Goal: Information Seeking & Learning: Learn about a topic

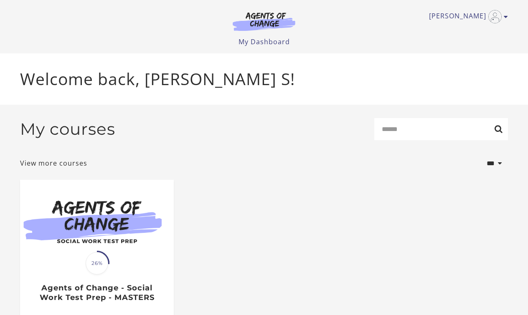
click at [93, 21] on ul "[PERSON_NAME] My Account Support Sign Out" at bounding box center [264, 16] width 488 height 13
click at [90, 19] on ul "[PERSON_NAME] My Account Support Sign Out" at bounding box center [264, 16] width 488 height 13
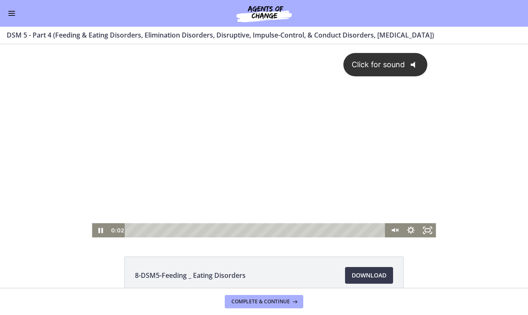
click at [412, 64] on icon "Click for sound" at bounding box center [412, 64] width 4 height 7
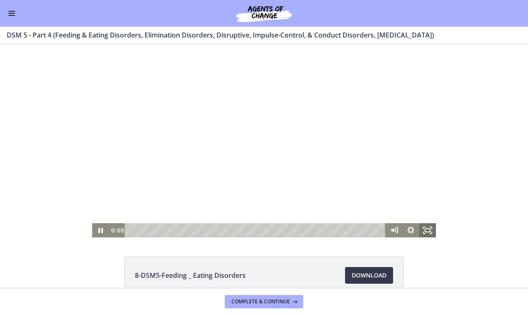
click at [428, 232] on rect "Fullscreen" at bounding box center [427, 230] width 5 height 3
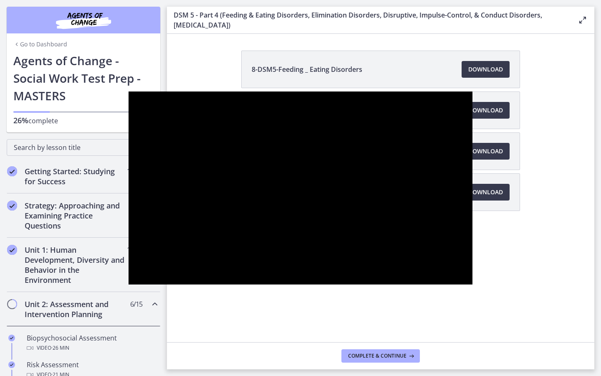
click at [472, 265] on div at bounding box center [301, 187] width 344 height 193
drag, startPoint x: 481, startPoint y: 265, endPoint x: 488, endPoint y: 270, distance: 8.6
click at [472, 265] on div at bounding box center [301, 187] width 344 height 193
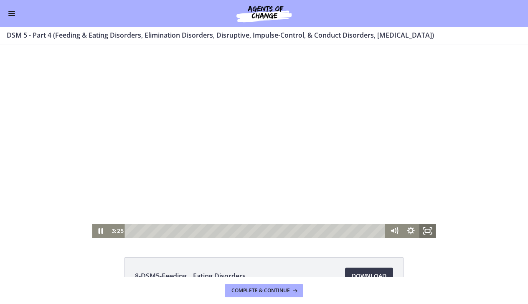
click at [430, 234] on icon "Fullscreen" at bounding box center [431, 233] width 2 height 2
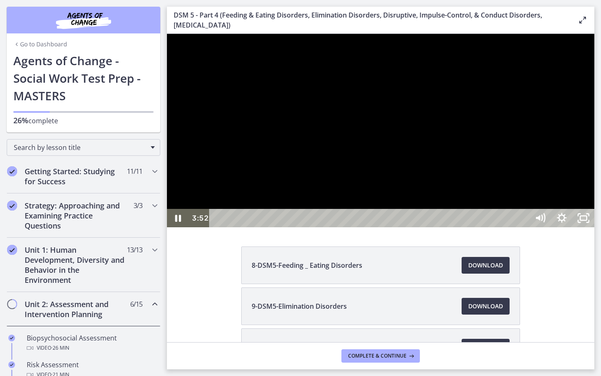
click at [524, 227] on div "26:42" at bounding box center [371, 218] width 306 height 18
click at [527, 227] on div at bounding box center [381, 130] width 428 height 193
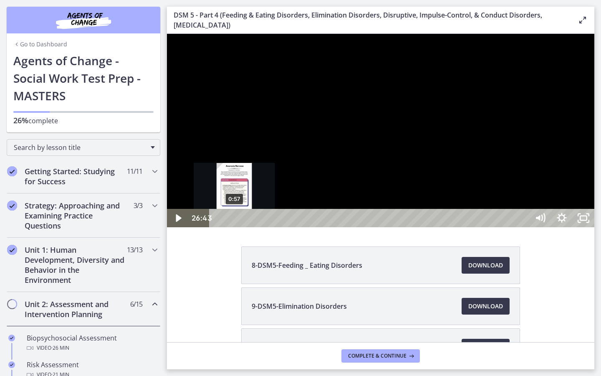
click at [235, 227] on div "0:57" at bounding box center [371, 218] width 306 height 18
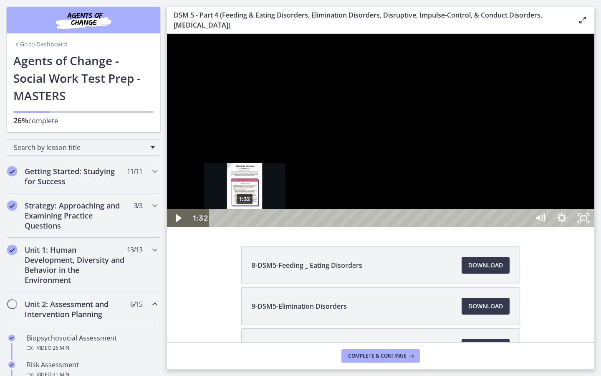
click at [245, 227] on div "1:32" at bounding box center [371, 218] width 306 height 18
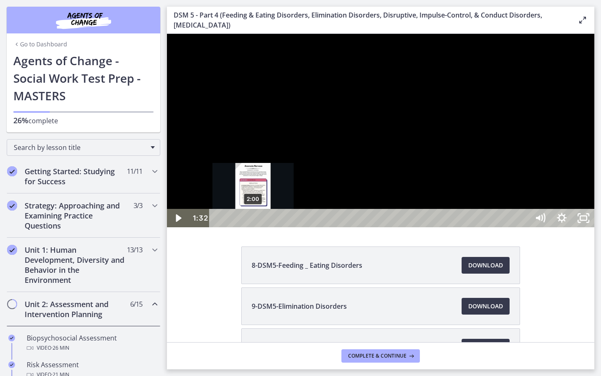
click at [255, 227] on div "2:00" at bounding box center [371, 218] width 306 height 18
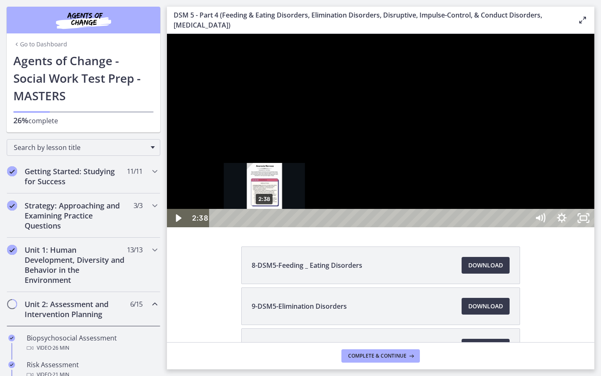
click at [265, 227] on div "2:38" at bounding box center [371, 218] width 306 height 18
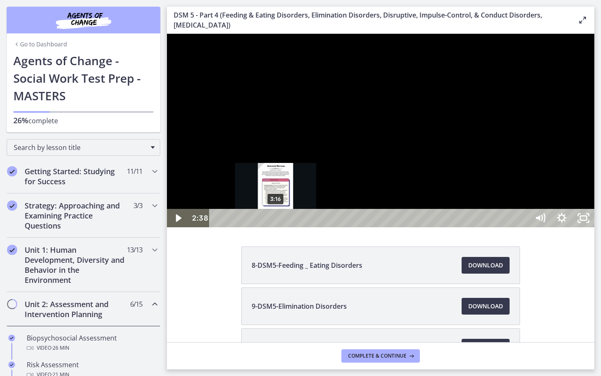
click at [276, 227] on div "3:16" at bounding box center [371, 218] width 306 height 18
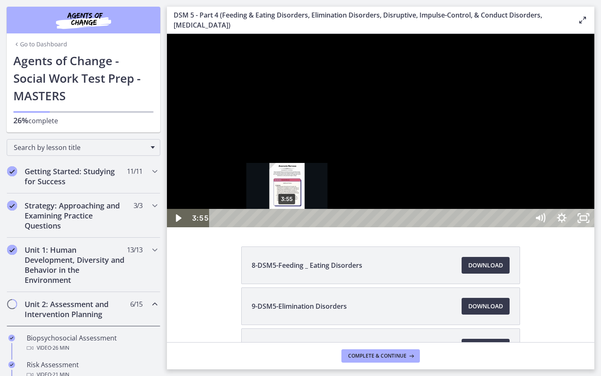
click at [288, 227] on div "3:55" at bounding box center [371, 218] width 306 height 18
click at [288, 221] on div "Playbar" at bounding box center [287, 218] width 6 height 6
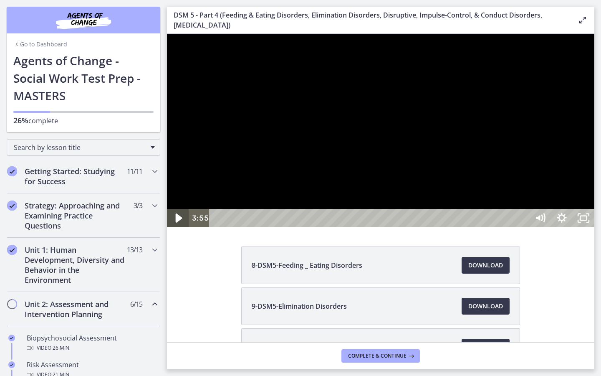
click at [177, 223] on icon "Play Video" at bounding box center [179, 217] width 7 height 9
click at [281, 227] on div at bounding box center [381, 130] width 428 height 193
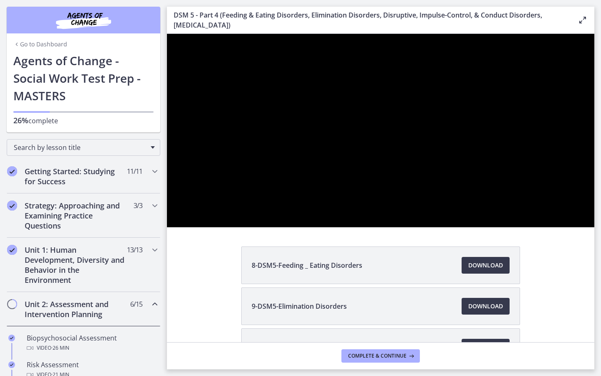
click at [281, 227] on div at bounding box center [381, 130] width 428 height 193
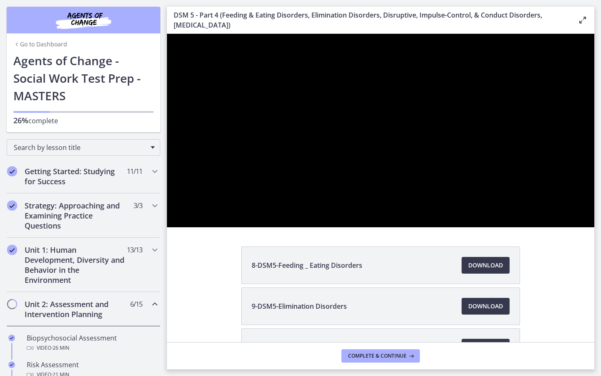
click at [281, 227] on div at bounding box center [381, 130] width 428 height 193
click at [345, 227] on div at bounding box center [381, 130] width 428 height 193
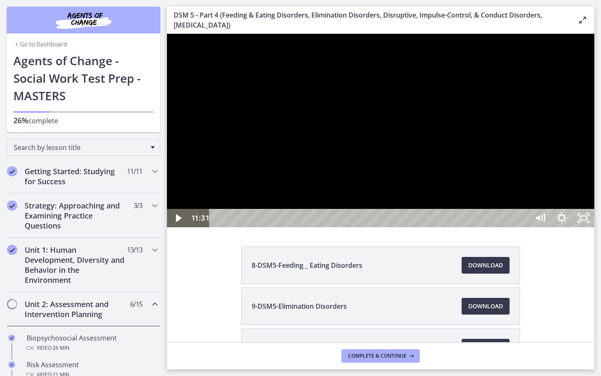
click at [345, 227] on div at bounding box center [381, 130] width 428 height 193
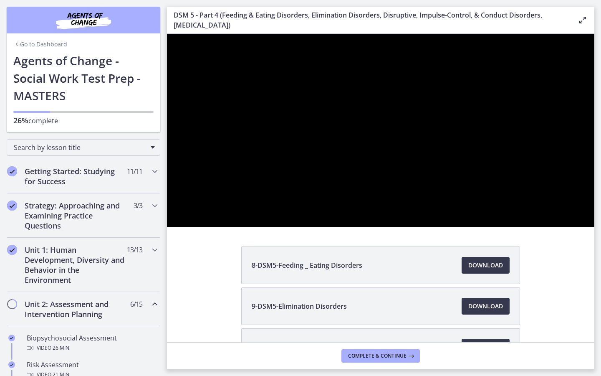
click at [345, 227] on div at bounding box center [381, 130] width 428 height 193
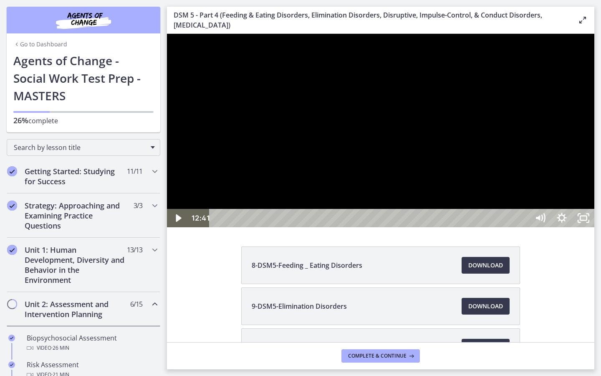
click at [374, 227] on div at bounding box center [381, 130] width 428 height 193
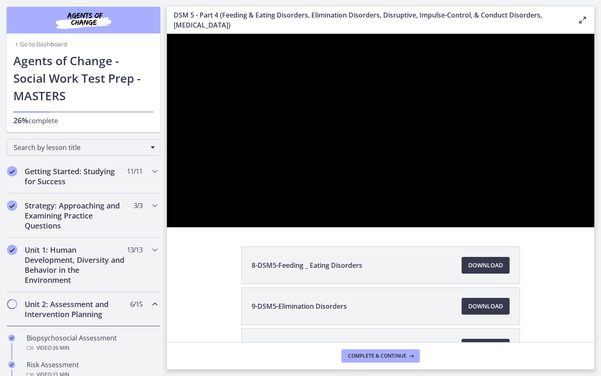
click at [374, 227] on div at bounding box center [381, 130] width 428 height 193
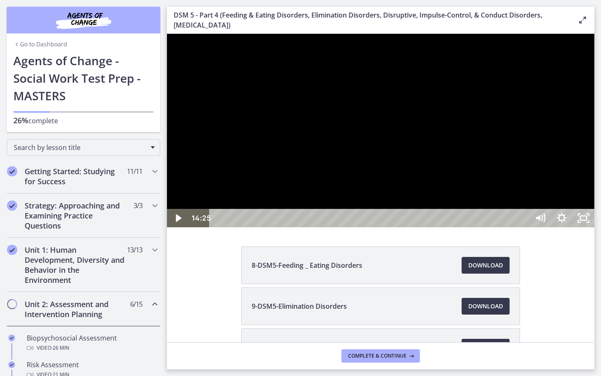
click at [374, 227] on div at bounding box center [381, 130] width 428 height 193
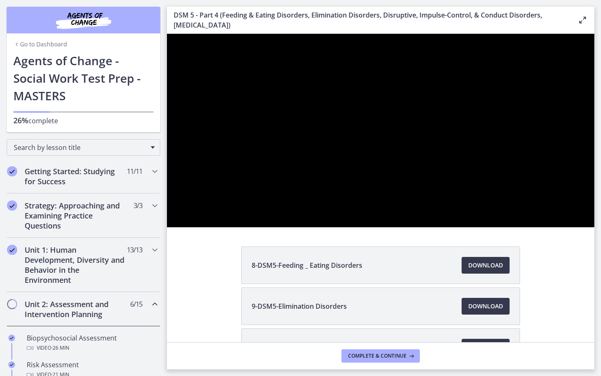
click at [374, 227] on div at bounding box center [381, 130] width 428 height 193
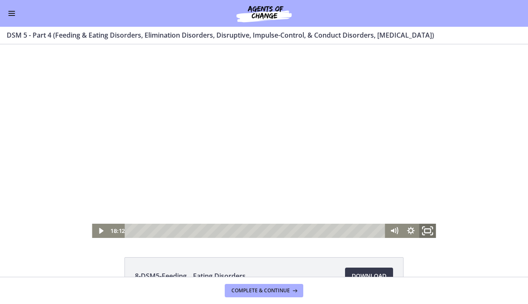
click at [427, 230] on icon "Fullscreen" at bounding box center [427, 230] width 20 height 17
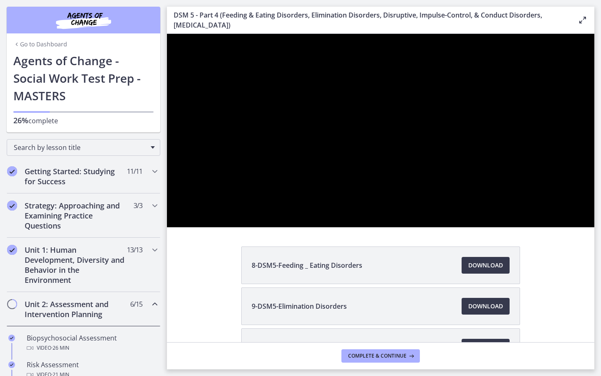
click at [527, 227] on div at bounding box center [381, 130] width 428 height 193
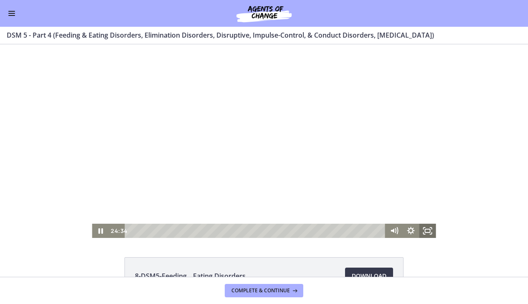
click at [424, 231] on icon "Fullscreen" at bounding box center [427, 230] width 17 height 14
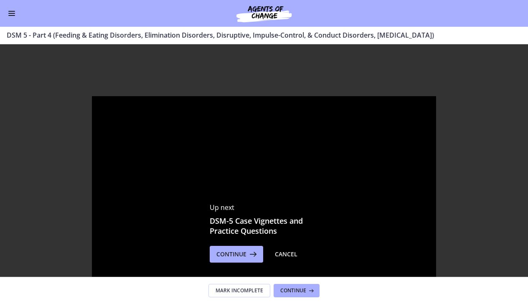
click at [11, 14] on button "Enable menu" at bounding box center [12, 13] width 10 height 10
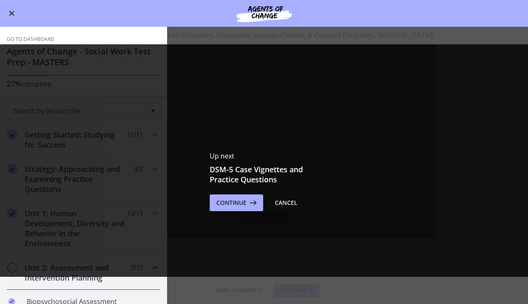
scroll to position [54, 0]
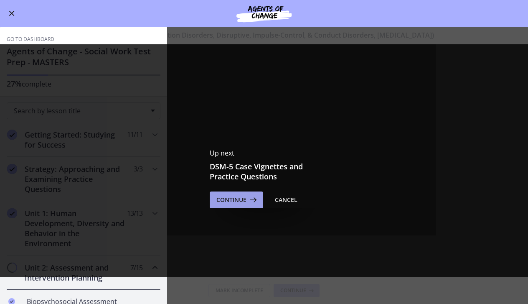
click at [224, 202] on span "Continue" at bounding box center [231, 200] width 30 height 10
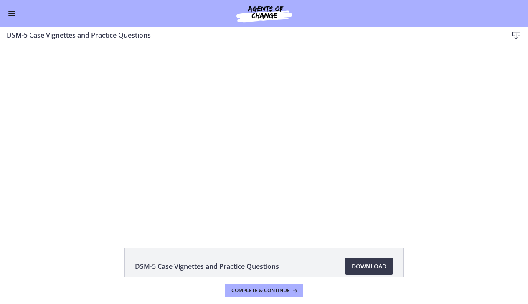
click at [12, 15] on button "Enable menu" at bounding box center [12, 13] width 10 height 10
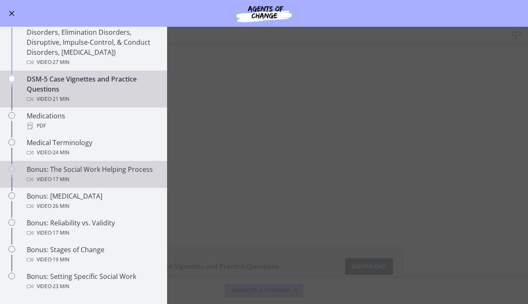
scroll to position [499, 0]
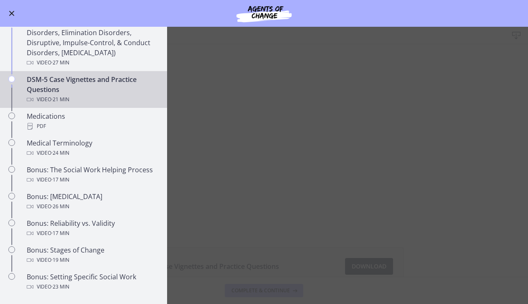
click at [194, 113] on main "DSM-5 Case Vignettes and Practice Questions Download Enable fullscreen DSM-5 Ca…" at bounding box center [264, 165] width 528 height 277
